Goal: Task Accomplishment & Management: Manage account settings

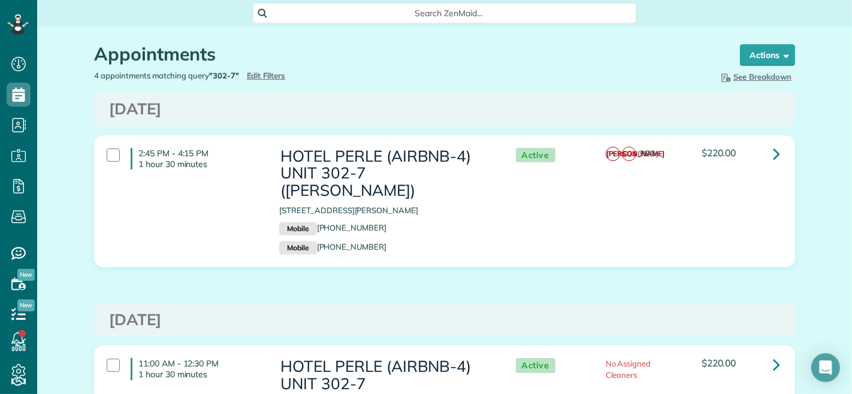
scroll to position [5, 5]
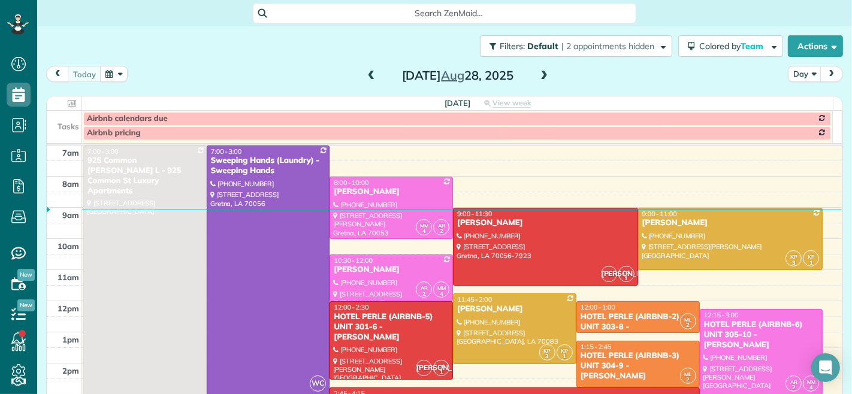
scroll to position [5, 5]
click at [376, 189] on div "[PERSON_NAME]" at bounding box center [391, 192] width 116 height 10
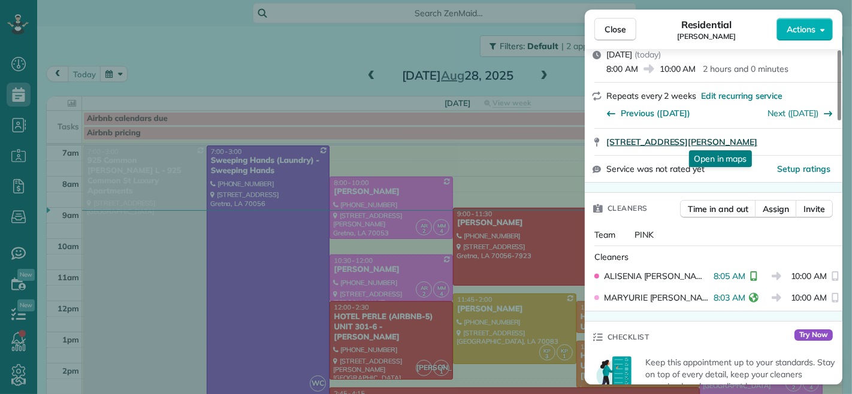
scroll to position [200, 0]
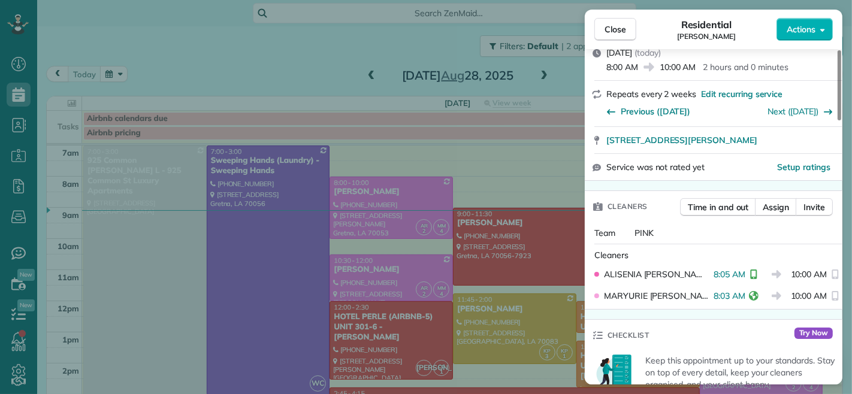
click at [516, 159] on div "Close Residential [PERSON_NAME] Actions Status Active [PERSON_NAME] · Open prof…" at bounding box center [426, 197] width 852 height 394
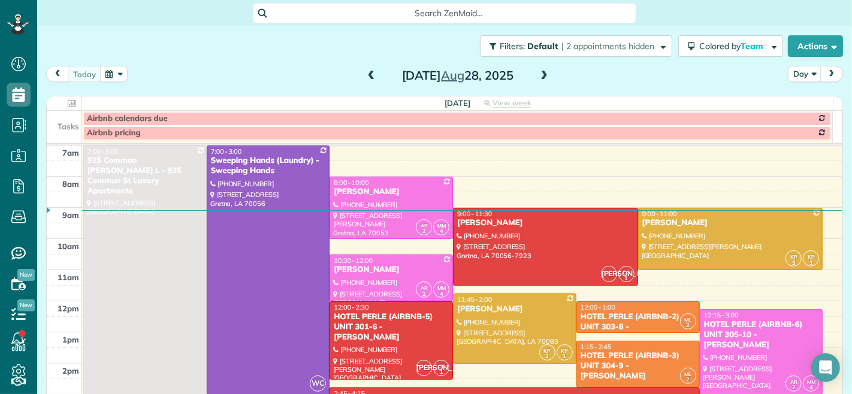
scroll to position [67, 0]
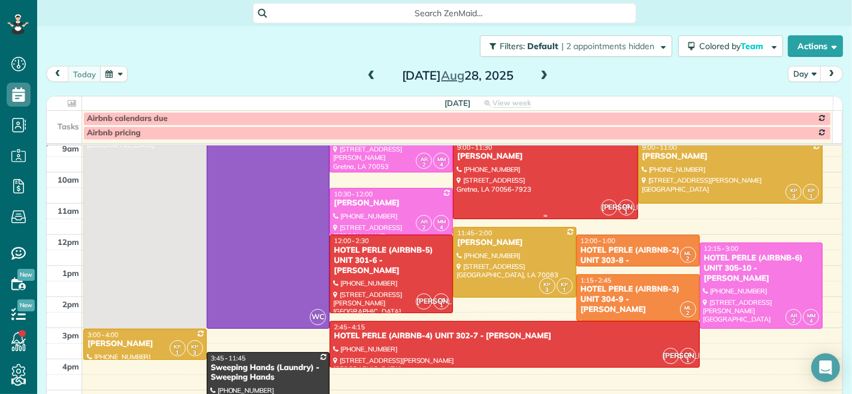
click at [552, 174] on div at bounding box center [546, 180] width 184 height 77
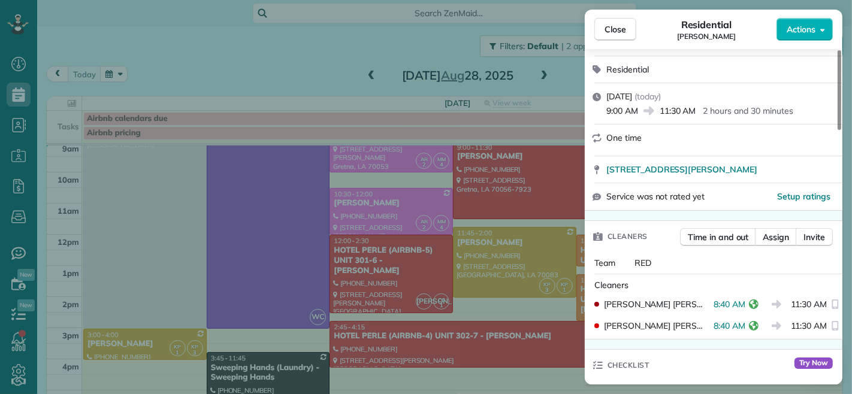
scroll to position [133, 0]
click at [613, 23] on span "Close" at bounding box center [616, 29] width 22 height 12
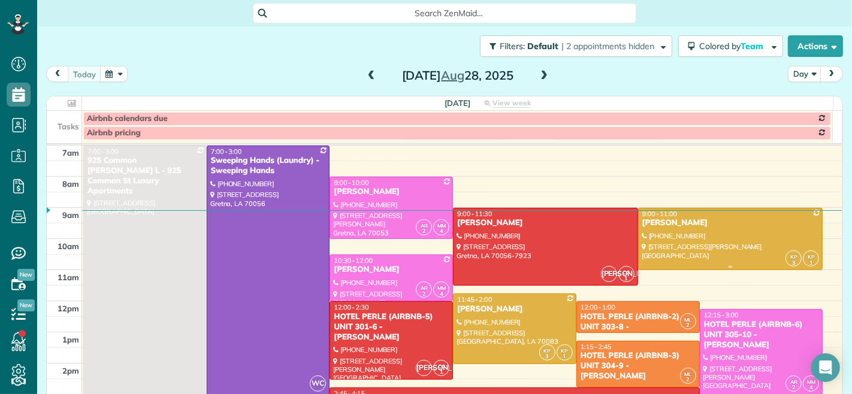
click at [658, 235] on div at bounding box center [731, 239] width 184 height 61
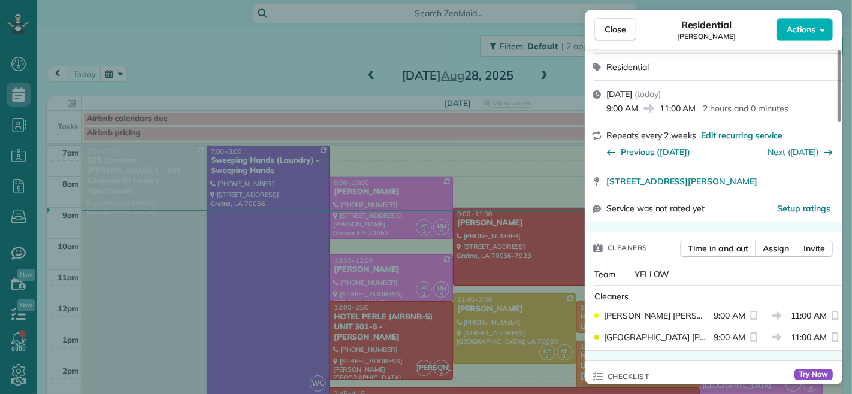
scroll to position [203, 0]
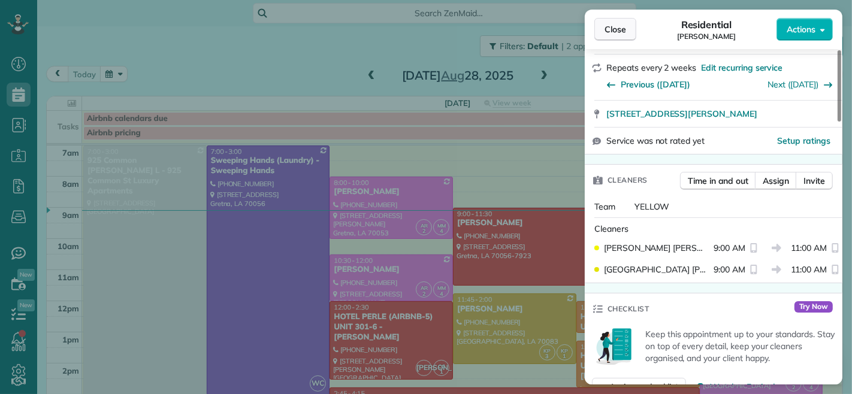
click at [605, 27] on span "Close" at bounding box center [616, 29] width 22 height 12
